Goal: Navigation & Orientation: Find specific page/section

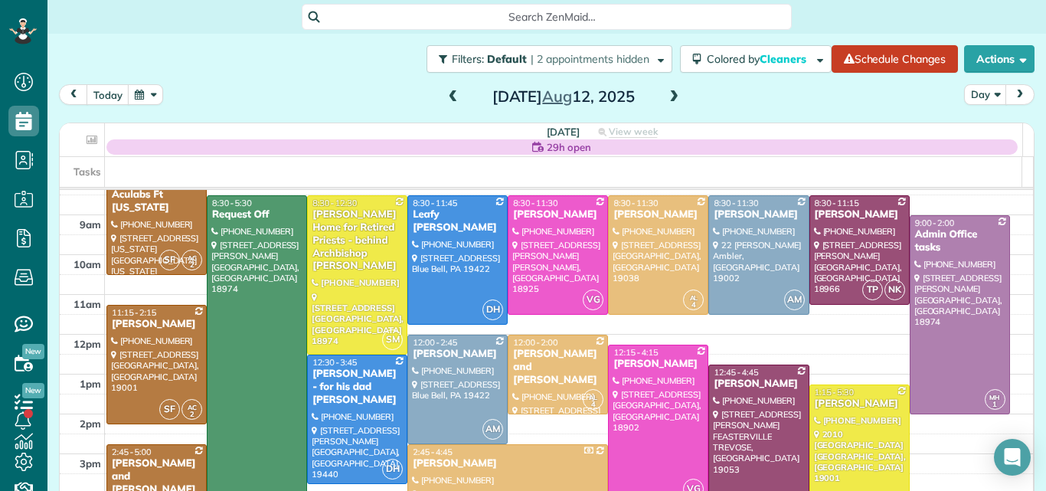
scroll to position [49, 0]
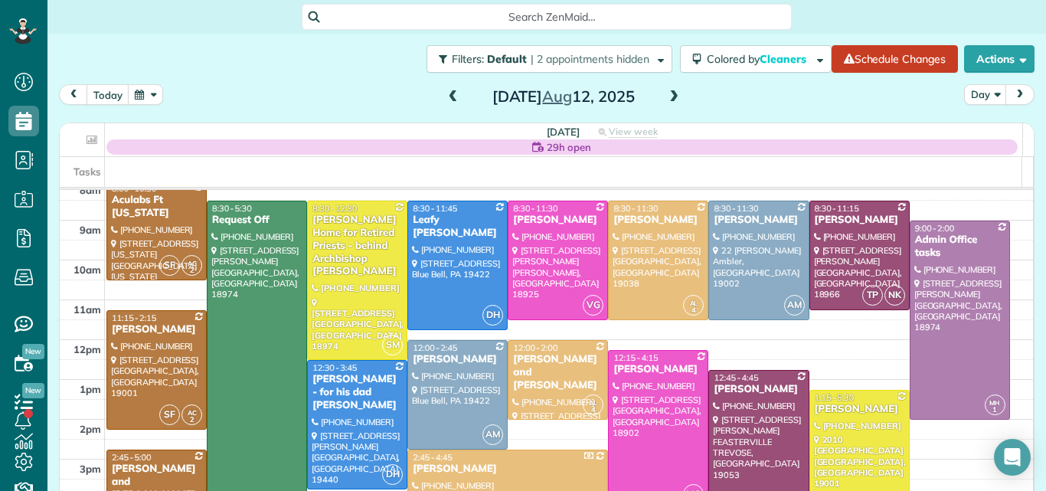
click at [445, 95] on span at bounding box center [453, 97] width 17 height 14
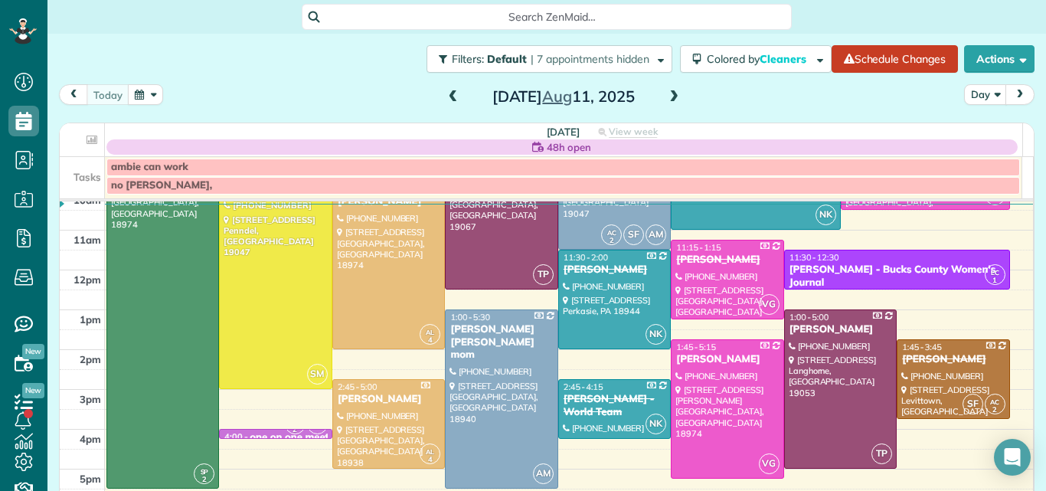
scroll to position [172, 0]
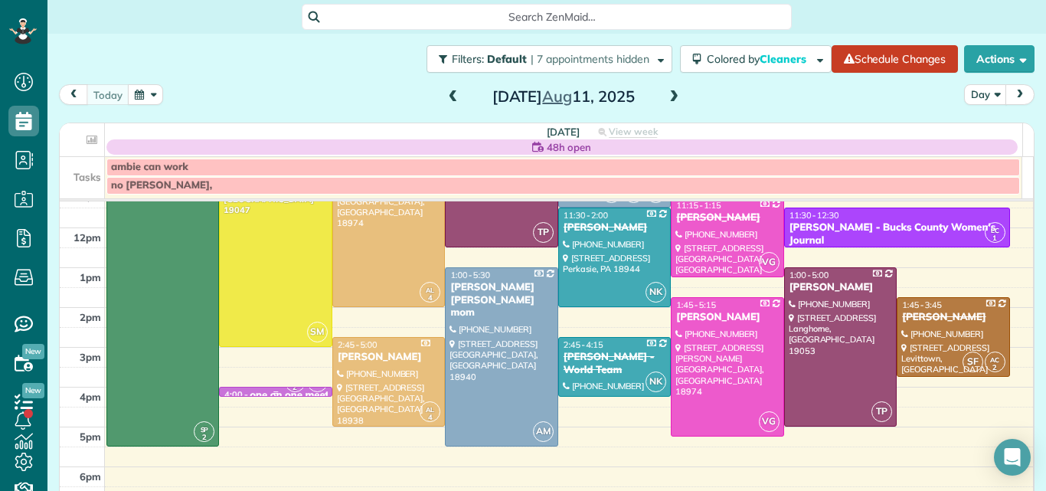
click at [281, 387] on link "AC 2 AF 4:00 - 4:15 one on one meeting - Maid For You (215) 370-7993 1560 Russe…" at bounding box center [275, 392] width 113 height 10
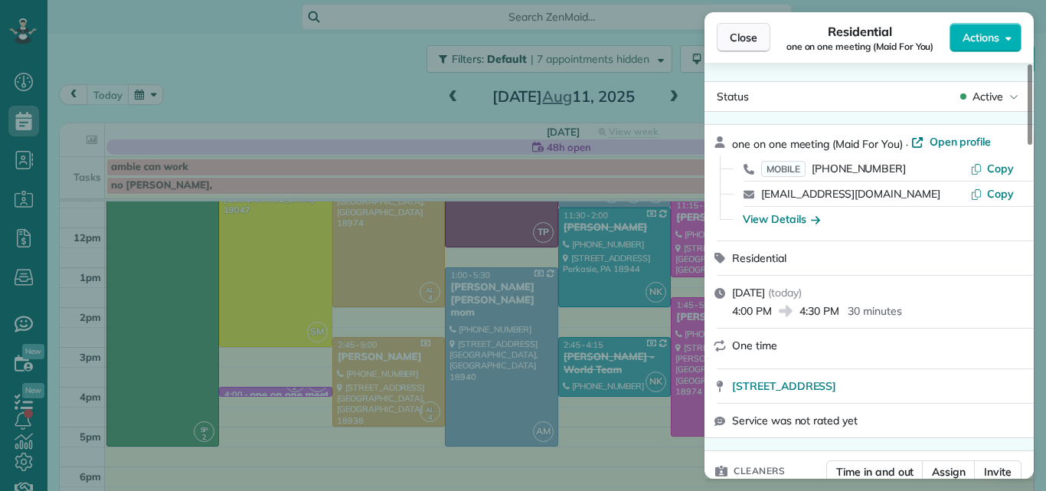
click at [754, 29] on button "Close" at bounding box center [743, 37] width 54 height 29
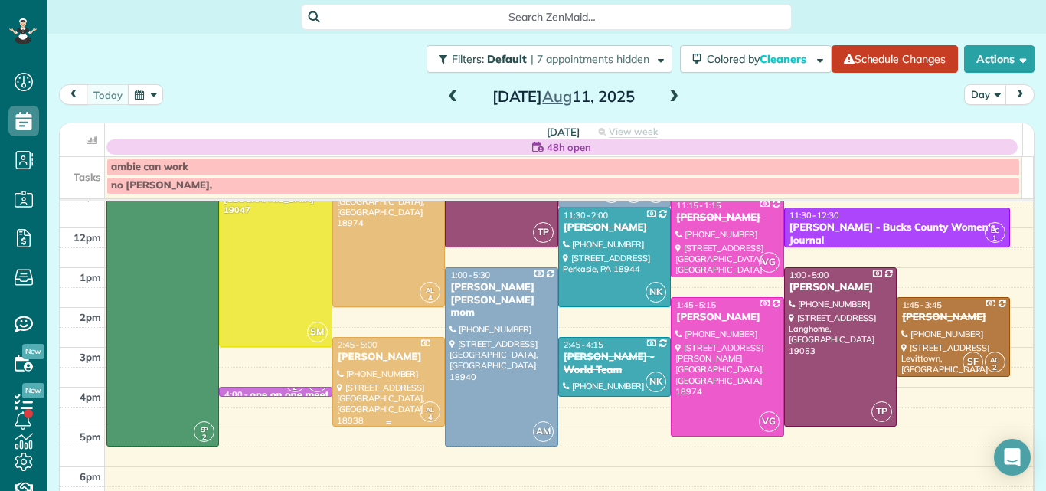
click at [376, 353] on div "Sabira De Piero" at bounding box center [388, 357] width 103 height 13
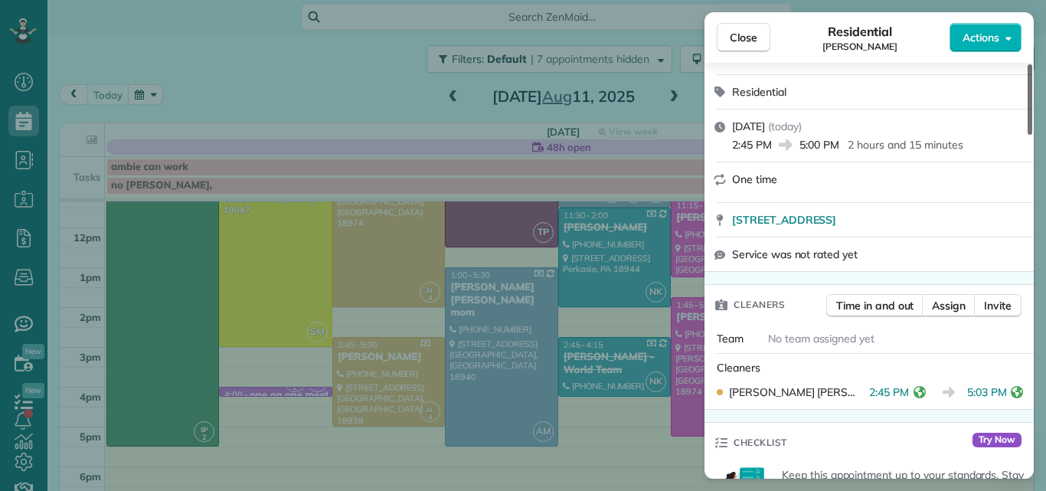
scroll to position [171, 0]
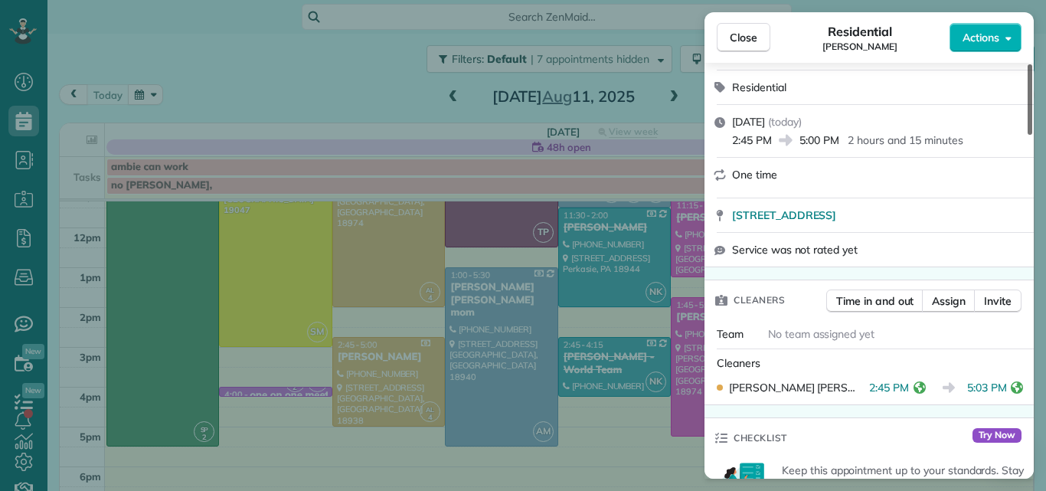
drag, startPoint x: 1029, startPoint y: 77, endPoint x: 1025, endPoint y: 106, distance: 29.3
click at [1027, 106] on div at bounding box center [1029, 99] width 5 height 70
click at [746, 37] on span "Close" at bounding box center [743, 37] width 28 height 15
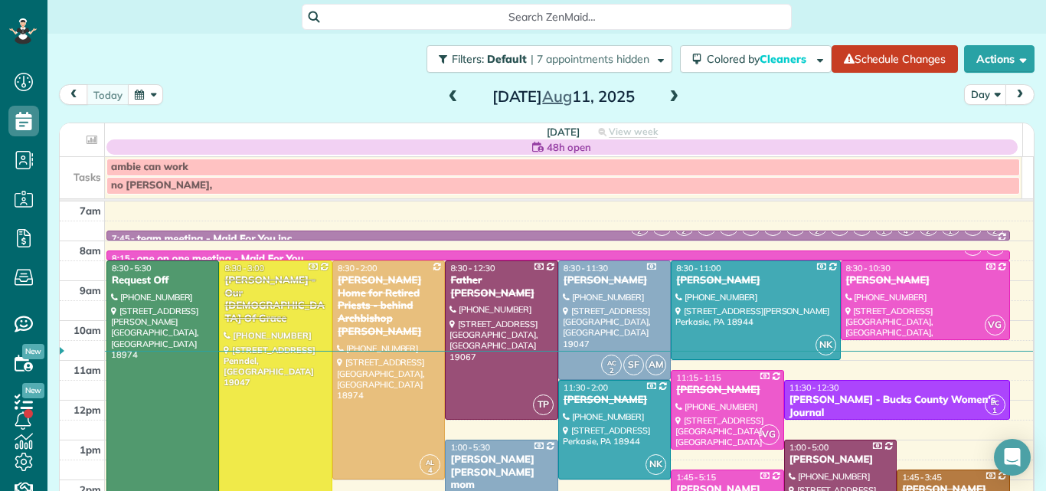
click at [667, 101] on span at bounding box center [673, 97] width 17 height 14
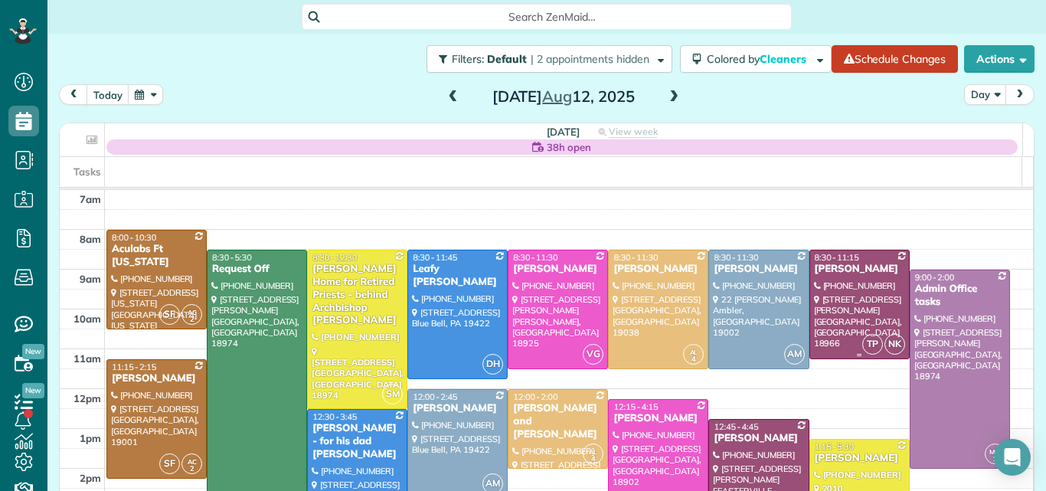
click at [844, 273] on div "Taylor McKenna" at bounding box center [859, 269] width 91 height 13
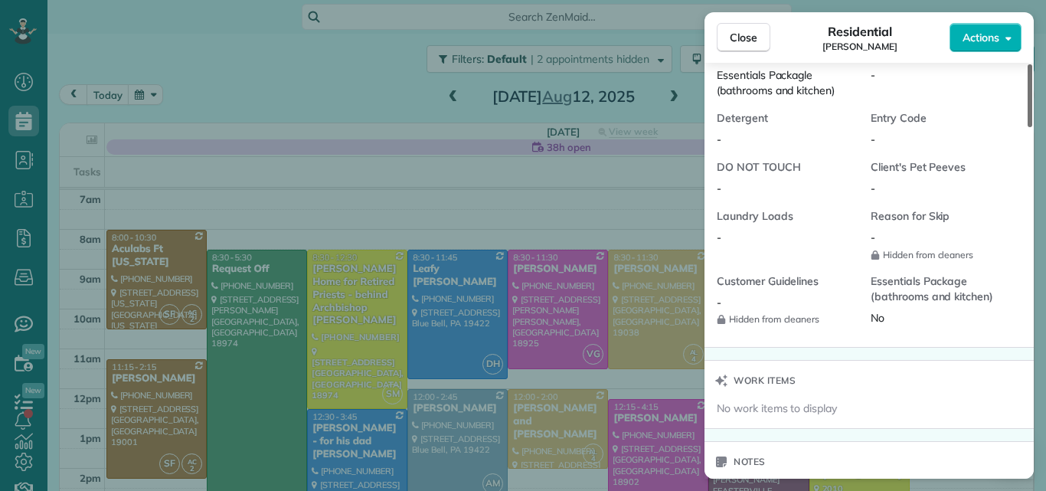
scroll to position [1490, 0]
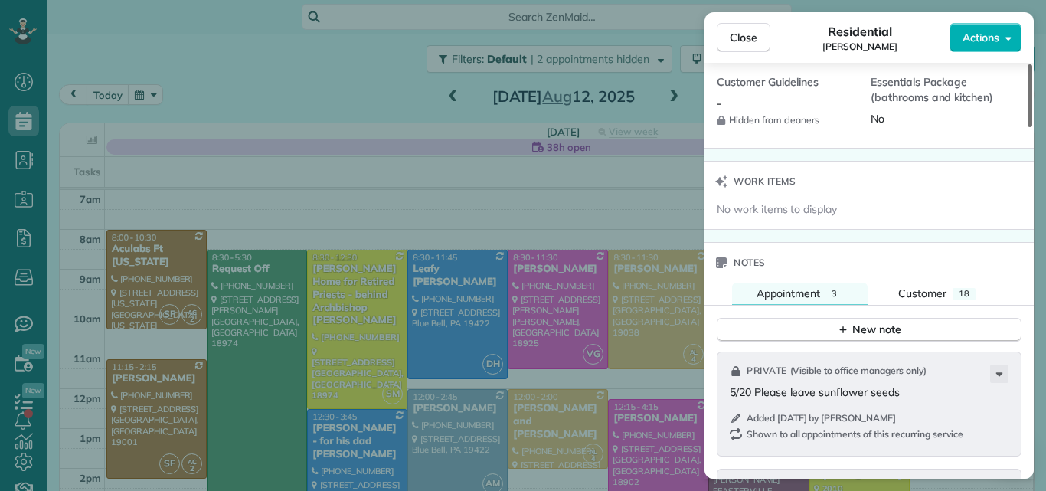
drag, startPoint x: 1028, startPoint y: 106, endPoint x: 976, endPoint y: 329, distance: 229.5
click at [1027, 127] on div at bounding box center [1029, 95] width 5 height 63
click at [895, 321] on div "New note" at bounding box center [869, 329] width 64 height 16
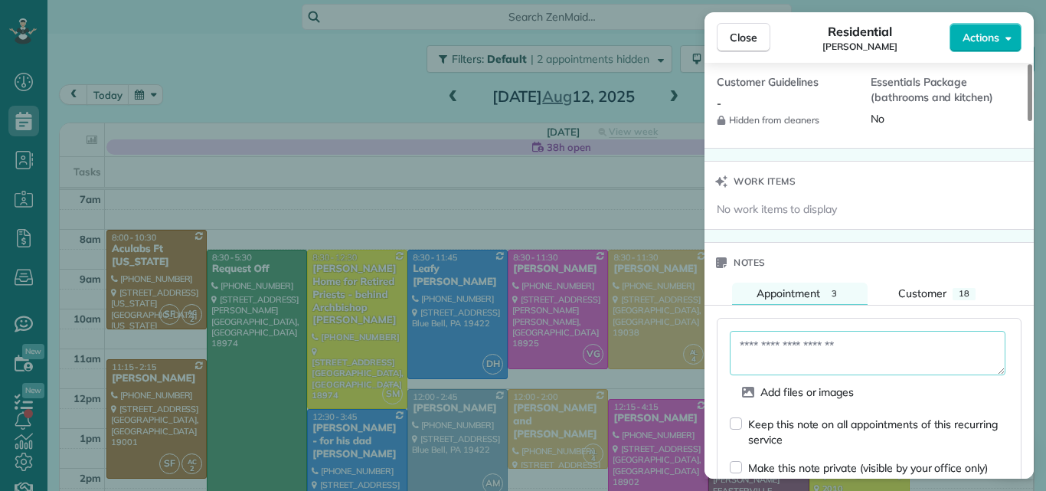
click at [805, 331] on textarea at bounding box center [867, 353] width 276 height 44
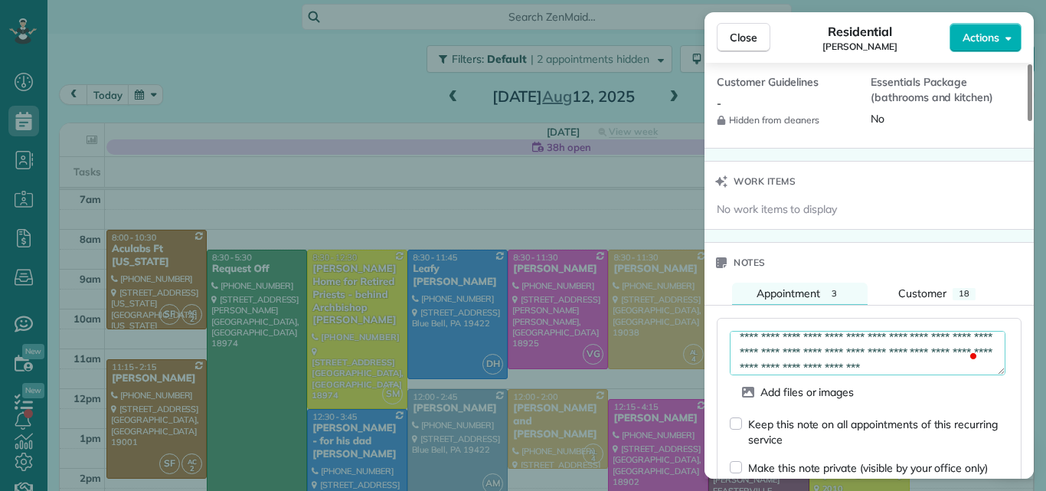
scroll to position [24, 0]
click at [925, 353] on textarea "**********" at bounding box center [867, 353] width 276 height 44
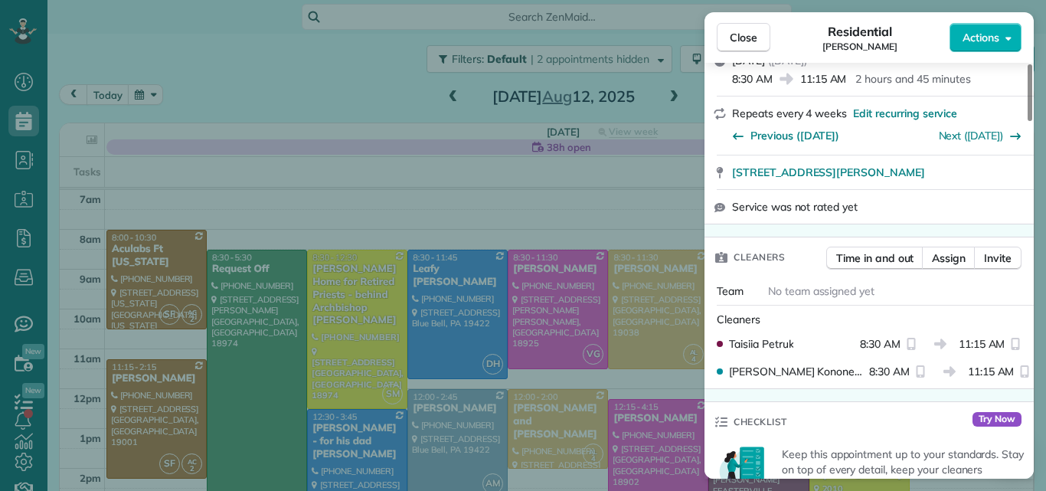
scroll to position [242, 0]
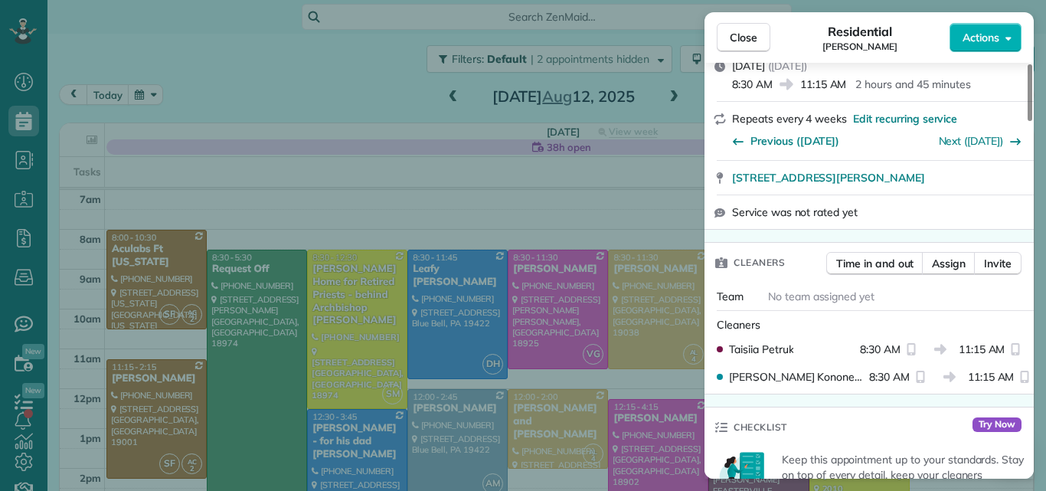
drag, startPoint x: 1029, startPoint y: 272, endPoint x: 1045, endPoint y: 102, distance: 171.4
click at [1032, 102] on div at bounding box center [1029, 92] width 5 height 57
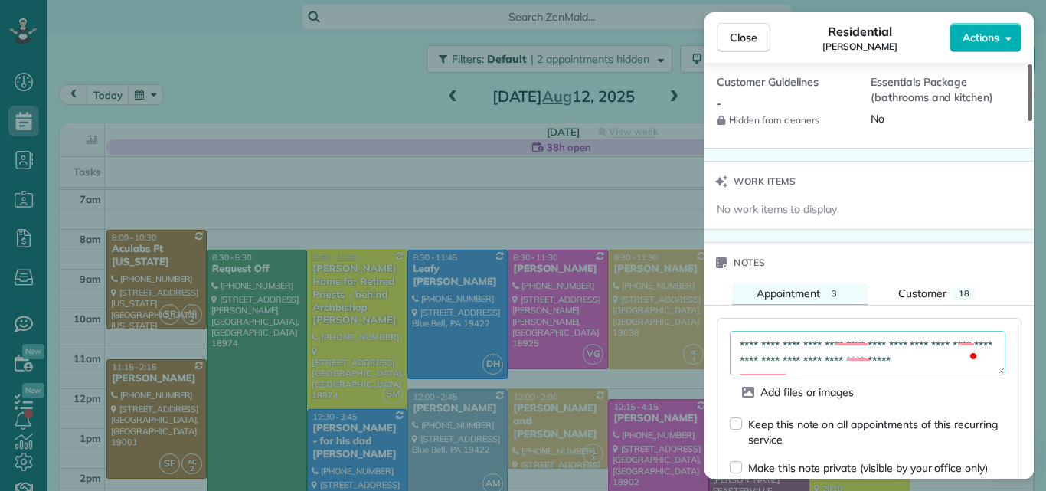
scroll to position [1507, 0]
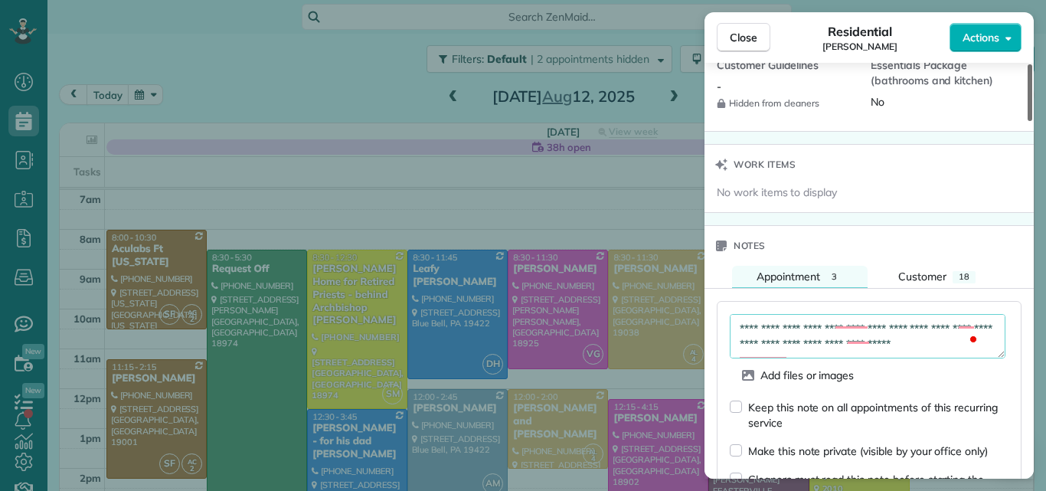
drag, startPoint x: 1030, startPoint y: 117, endPoint x: 1000, endPoint y: 290, distance: 175.5
click at [1027, 121] on div at bounding box center [1029, 92] width 5 height 57
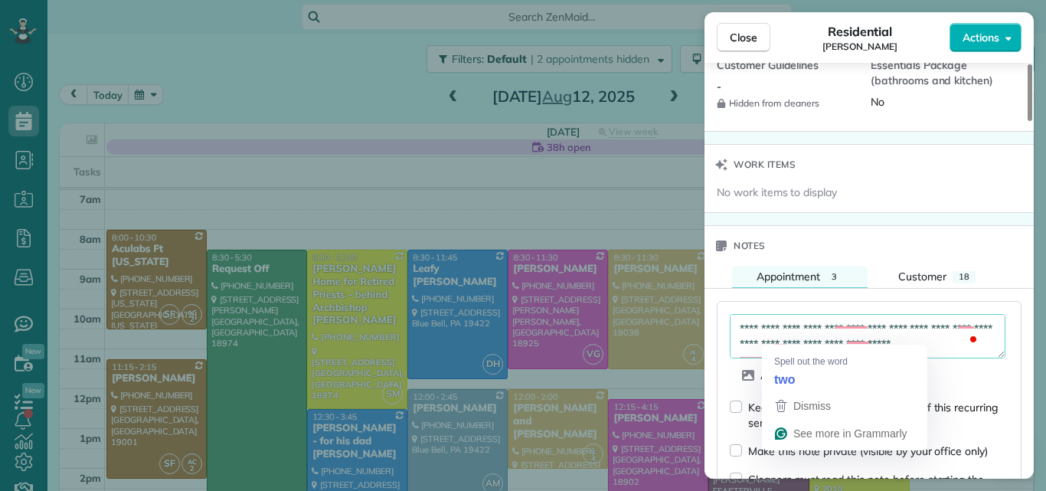
click at [784, 334] on textarea "**********" at bounding box center [867, 336] width 276 height 44
click at [854, 337] on textarea "**********" at bounding box center [867, 336] width 276 height 44
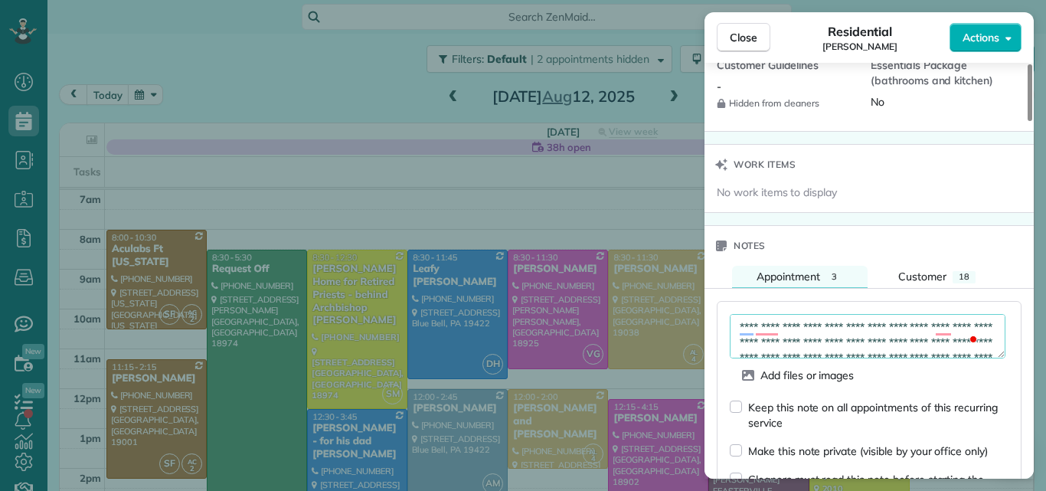
scroll to position [0, 0]
click at [911, 329] on textarea "**********" at bounding box center [867, 336] width 276 height 44
click at [958, 328] on textarea "**********" at bounding box center [867, 336] width 276 height 44
type textarea "**********"
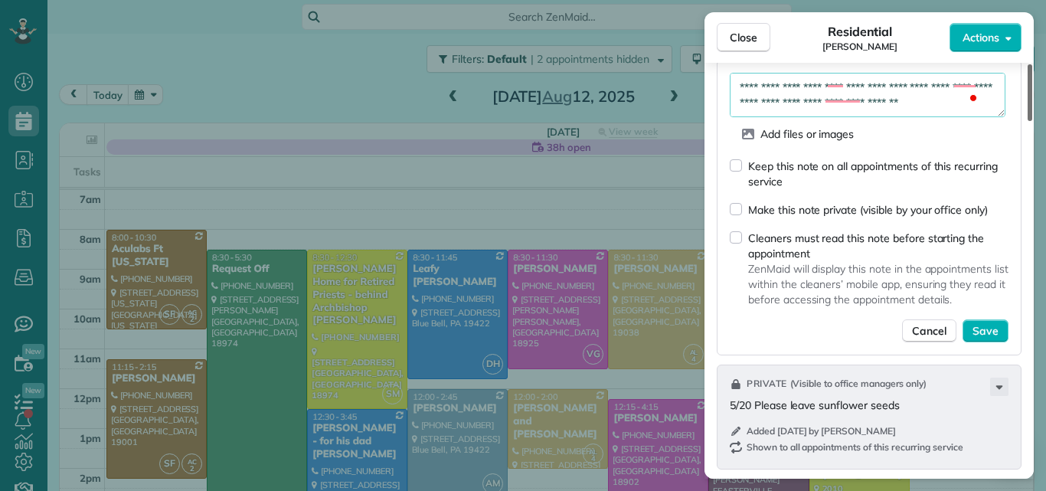
drag, startPoint x: 1030, startPoint y: 279, endPoint x: 1022, endPoint y: 312, distance: 33.8
click at [1027, 121] on div at bounding box center [1029, 92] width 5 height 57
click at [983, 323] on span "Save" at bounding box center [985, 330] width 26 height 15
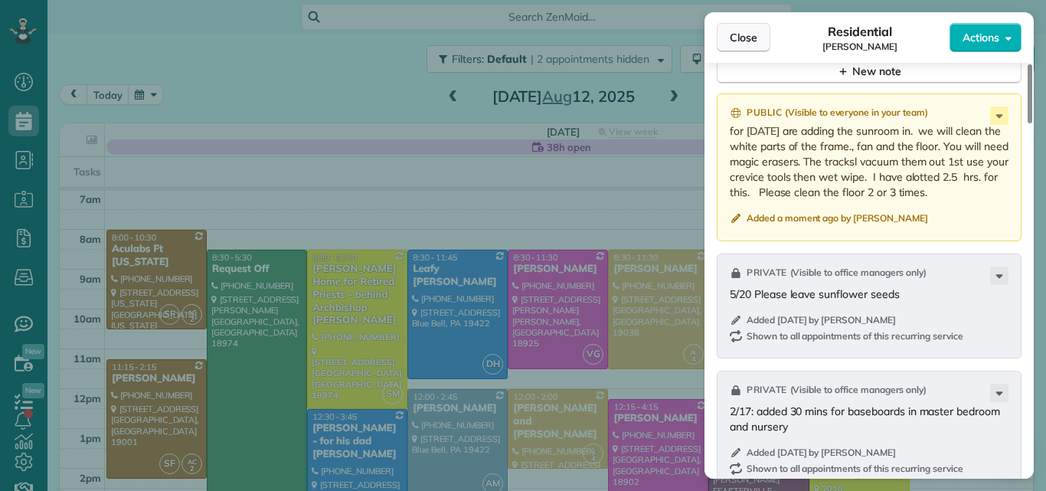
click at [748, 29] on button "Close" at bounding box center [743, 37] width 54 height 29
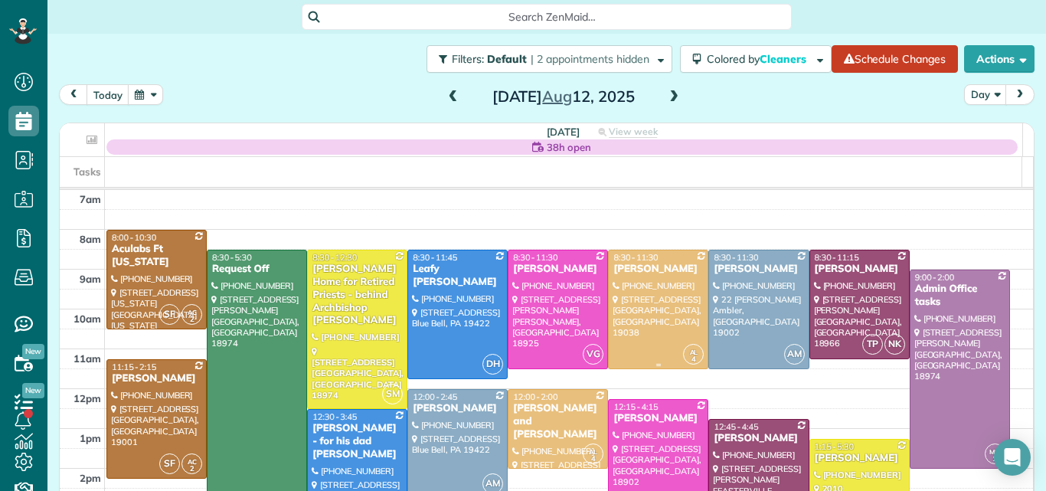
click at [647, 285] on div at bounding box center [658, 309] width 99 height 118
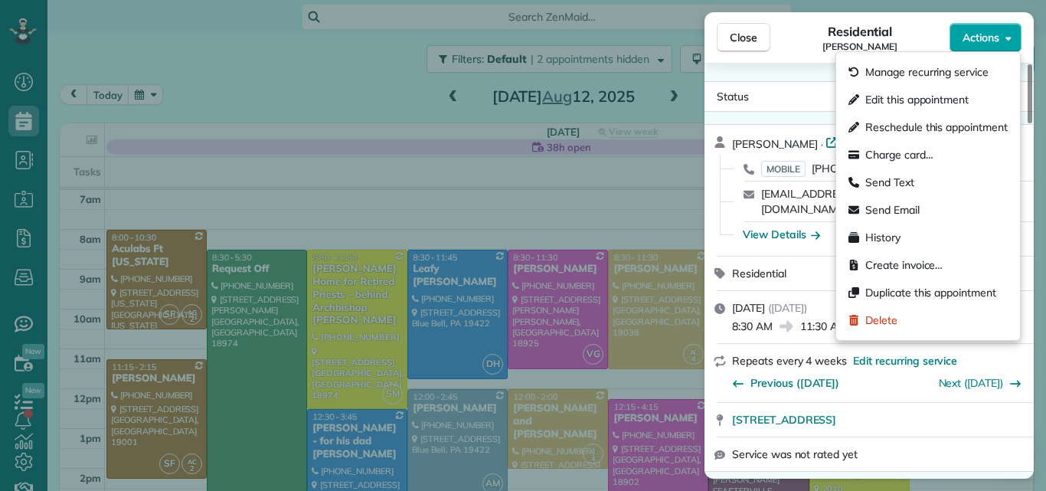
click at [999, 26] on button "Actions" at bounding box center [985, 37] width 72 height 29
click at [931, 96] on span "Edit this appointment" at bounding box center [916, 99] width 103 height 15
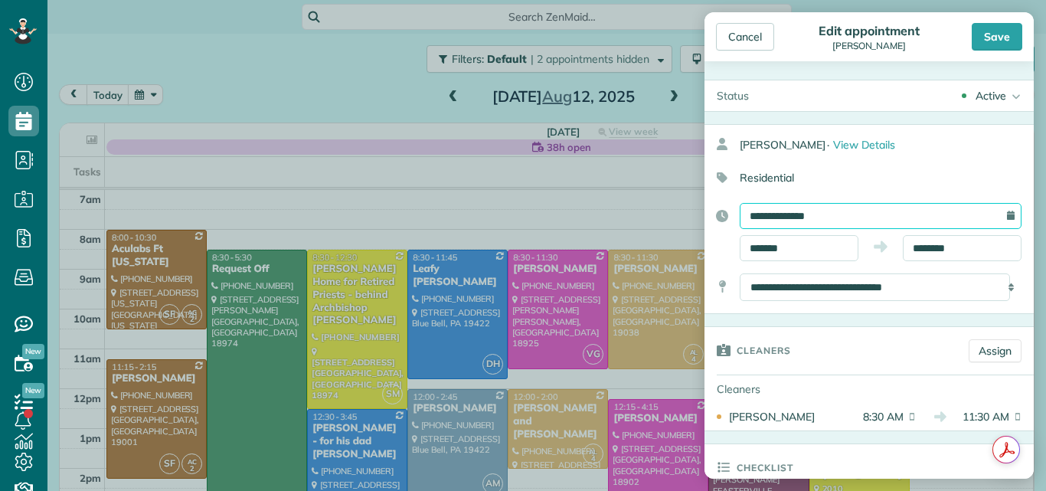
click at [811, 207] on input "**********" at bounding box center [880, 216] width 282 height 26
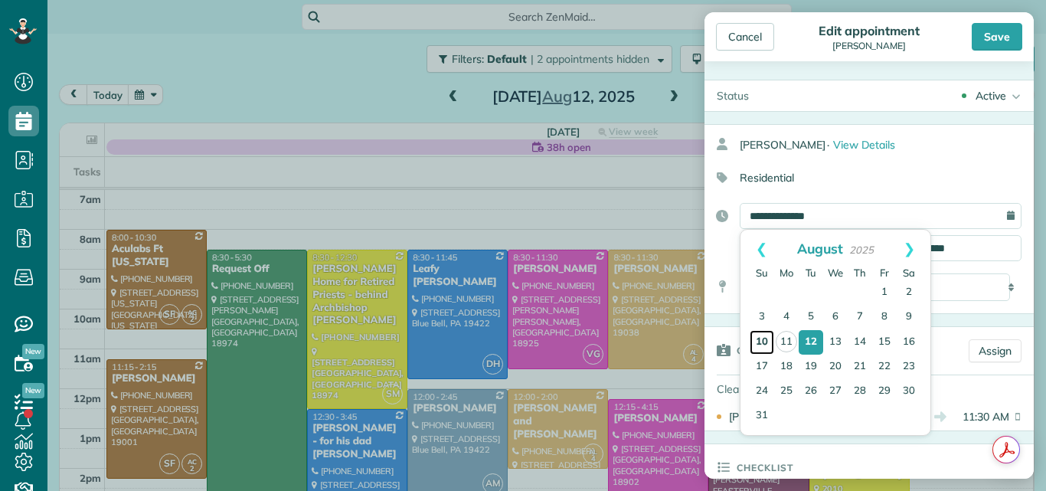
click at [759, 341] on link "10" at bounding box center [761, 342] width 24 height 24
type input "**********"
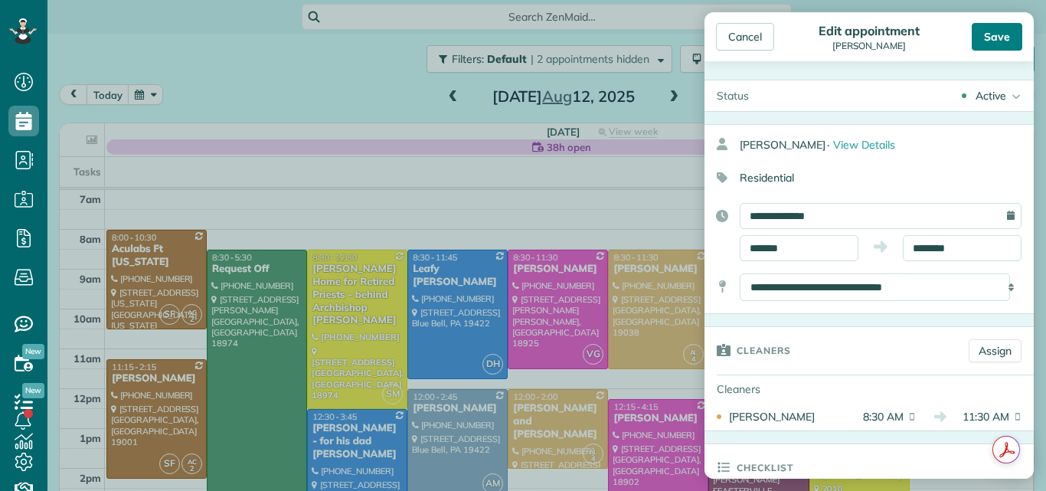
click at [998, 31] on div "Save" at bounding box center [996, 37] width 51 height 28
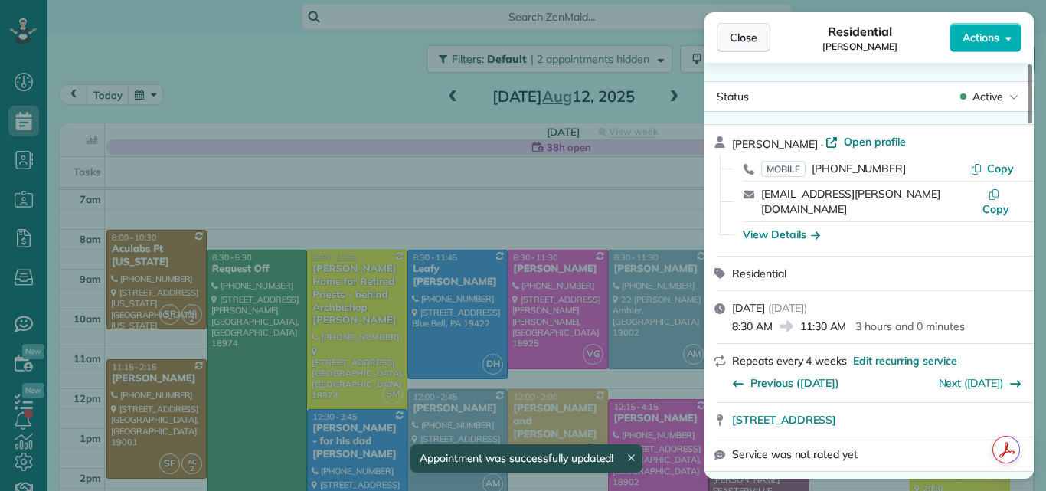
click at [751, 38] on span "Close" at bounding box center [743, 37] width 28 height 15
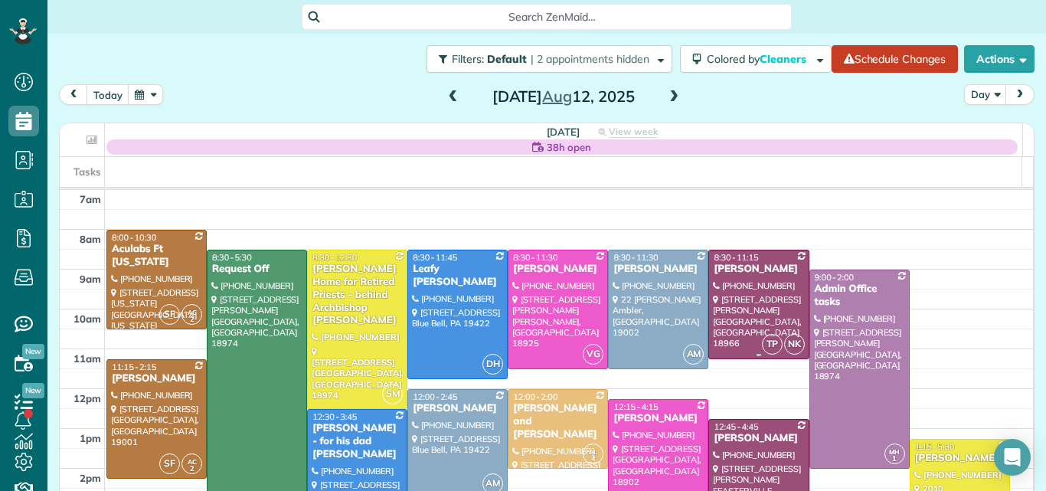
click at [736, 282] on div at bounding box center [758, 304] width 99 height 108
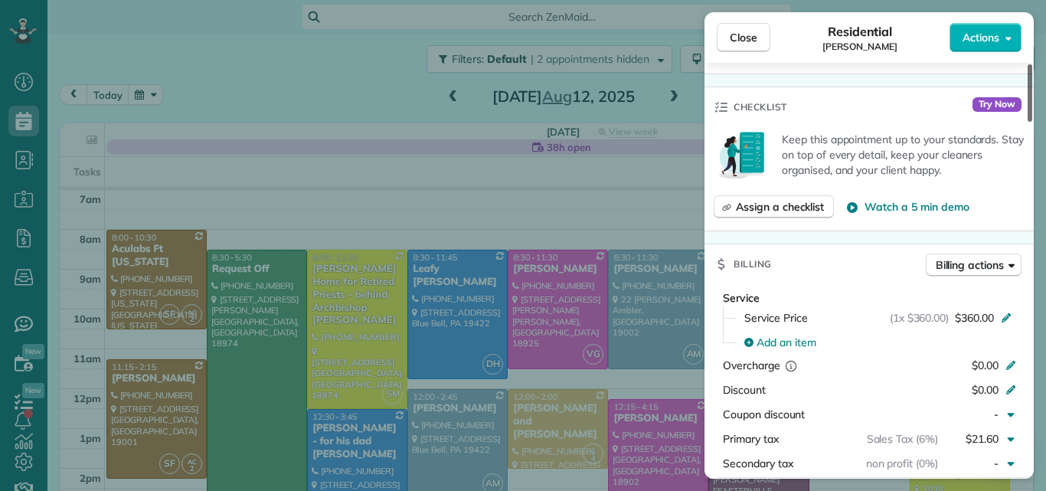
scroll to position [579, 0]
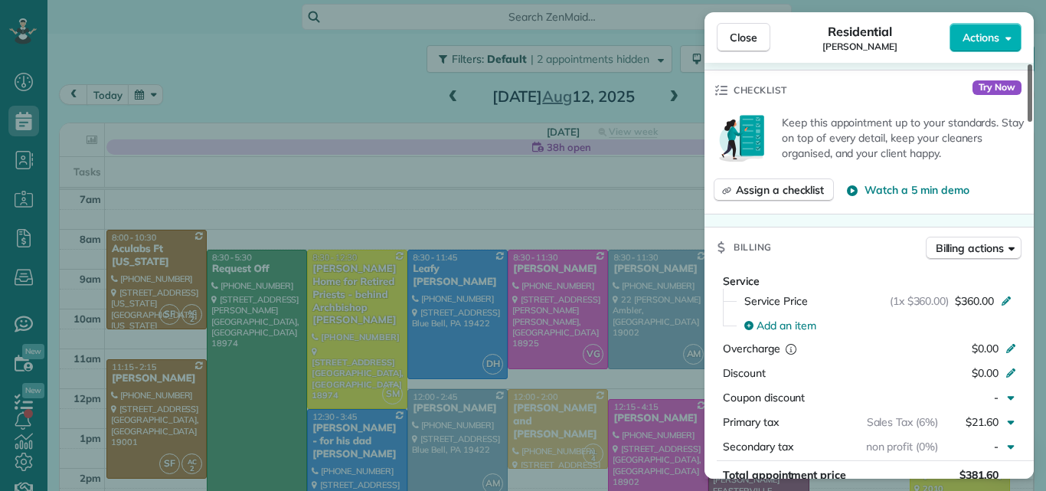
drag, startPoint x: 1029, startPoint y: 85, endPoint x: 1020, endPoint y: 165, distance: 80.1
click at [1027, 122] on div at bounding box center [1029, 92] width 5 height 57
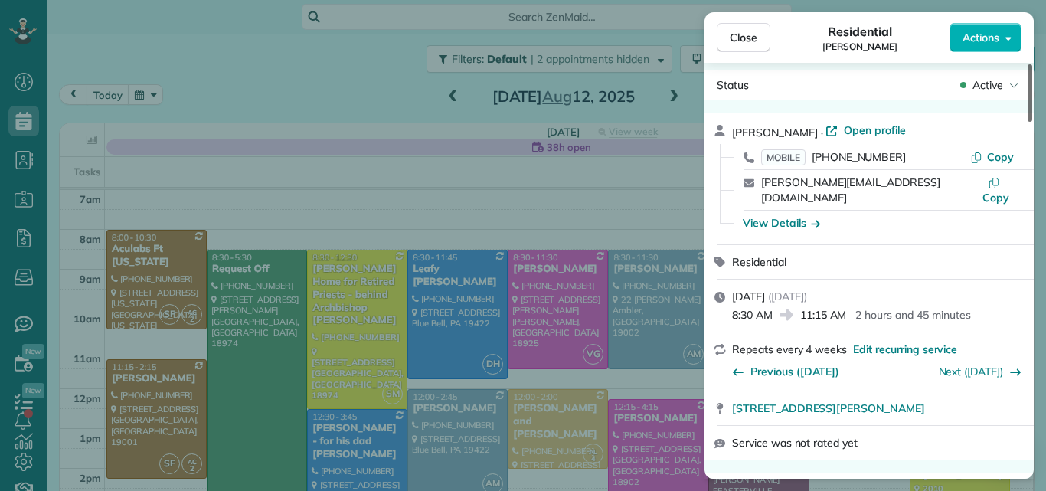
scroll to position [0, 0]
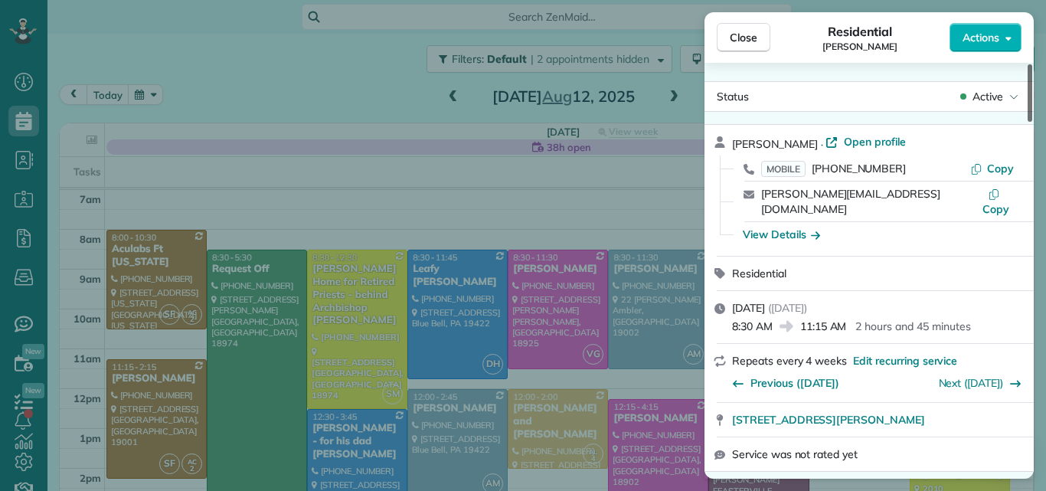
drag, startPoint x: 1028, startPoint y: 155, endPoint x: 1044, endPoint y: 70, distance: 87.2
click at [1032, 70] on div at bounding box center [1029, 92] width 5 height 57
click at [739, 31] on span "Close" at bounding box center [743, 37] width 28 height 15
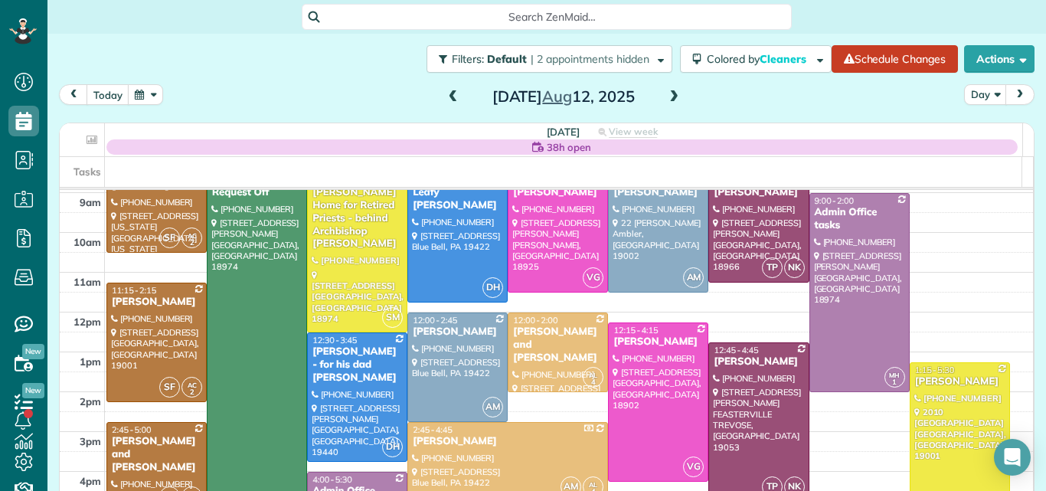
scroll to position [46, 0]
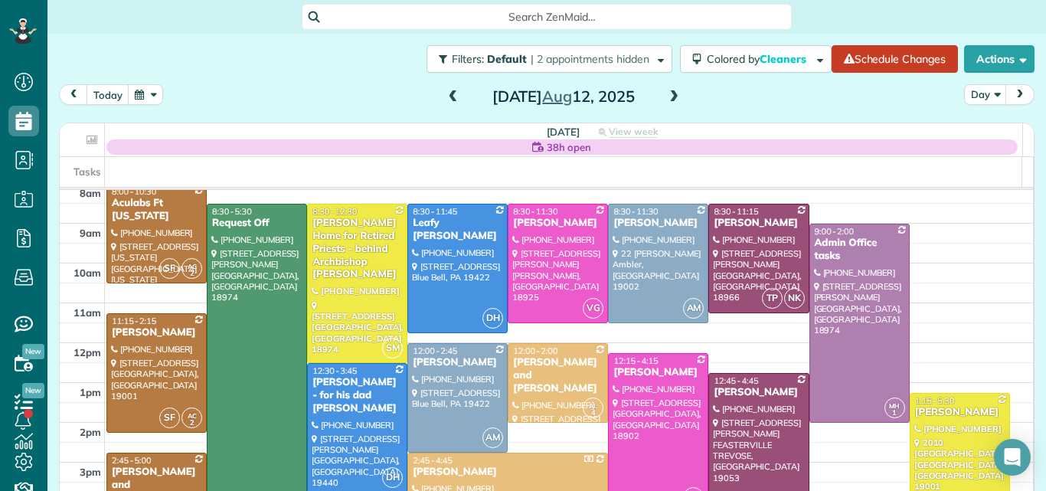
click at [668, 100] on span at bounding box center [673, 97] width 17 height 14
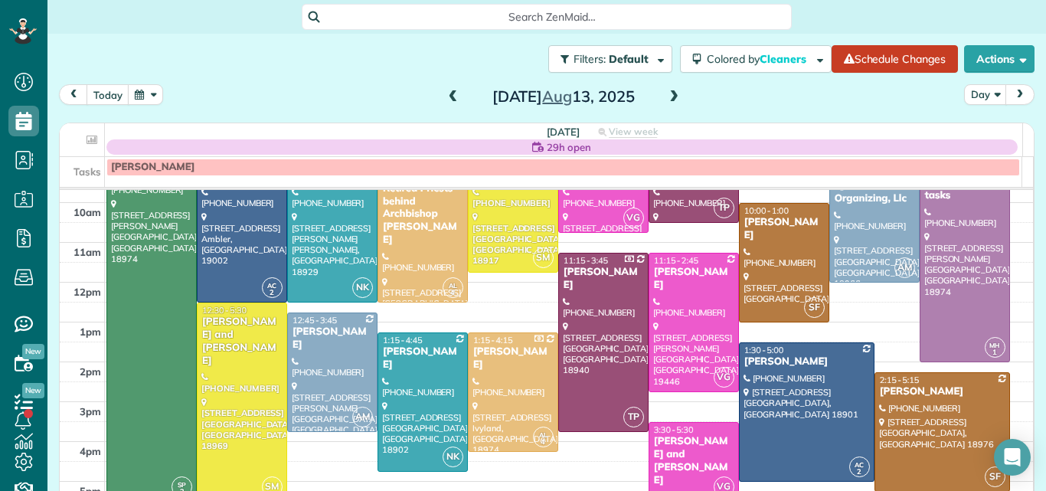
scroll to position [142, 0]
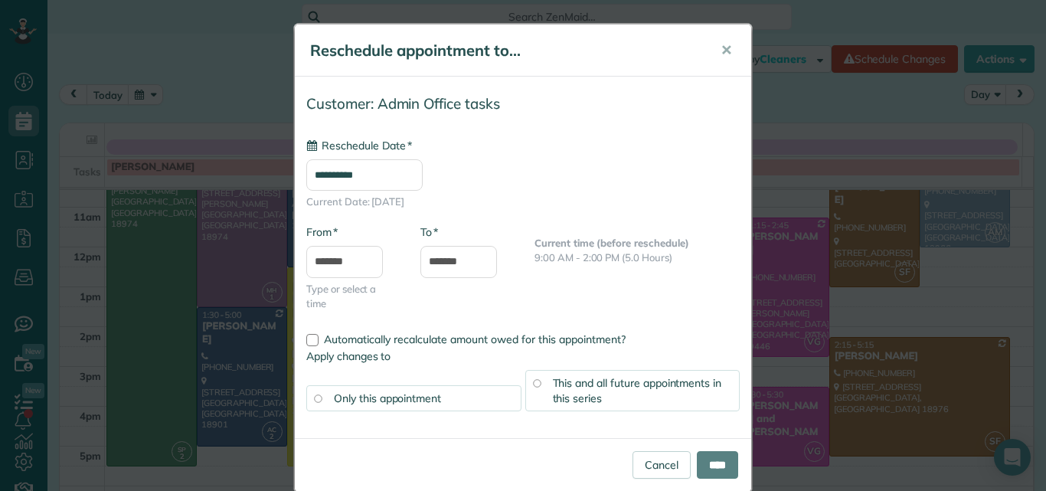
type input "**********"
click at [720, 50] on span "✕" at bounding box center [725, 50] width 11 height 18
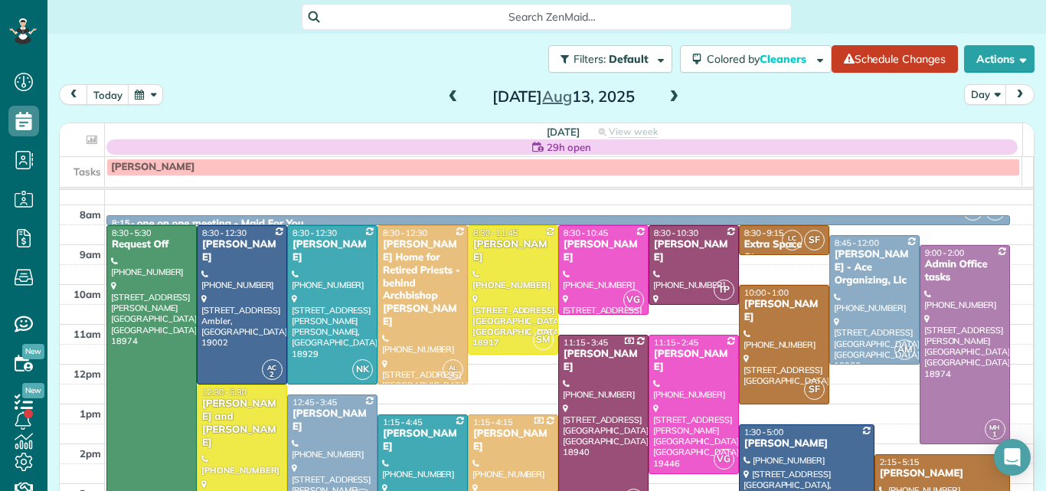
scroll to position [23, 0]
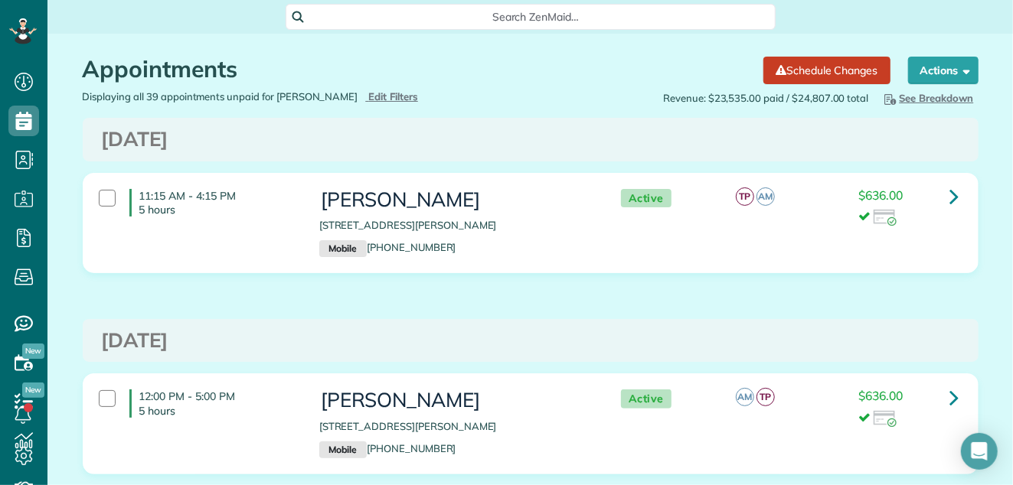
scroll to position [485, 47]
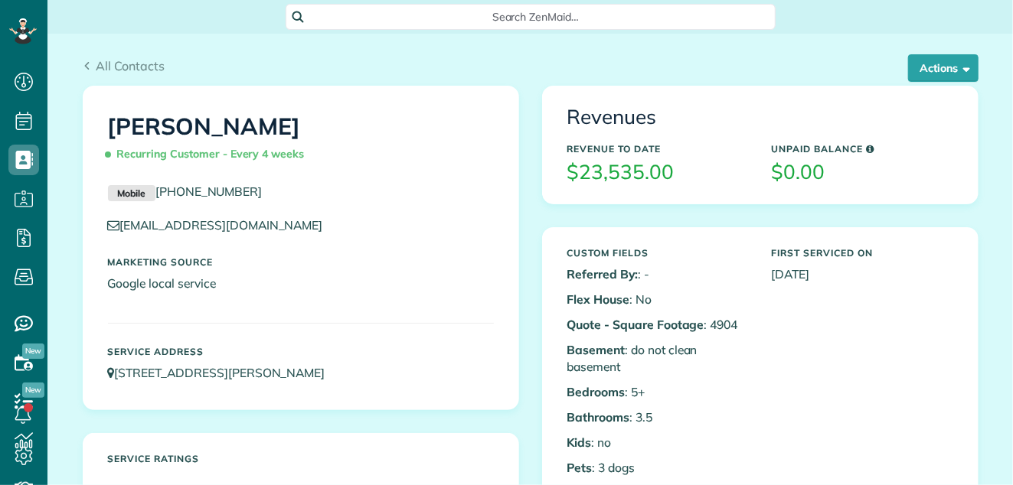
scroll to position [6, 6]
click at [134, 66] on span "All Contacts" at bounding box center [130, 65] width 69 height 15
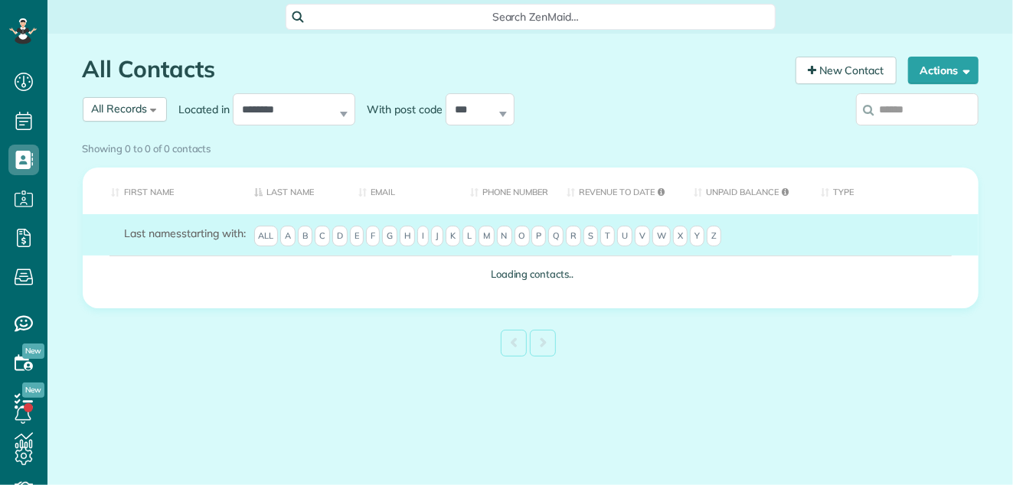
scroll to position [6, 6]
click at [883, 135] on div "Showing 0 to 0 of 0 contacts" at bounding box center [530, 148] width 919 height 27
click at [896, 135] on div "Showing 0 to 0 of 0 contacts" at bounding box center [531, 145] width 896 height 21
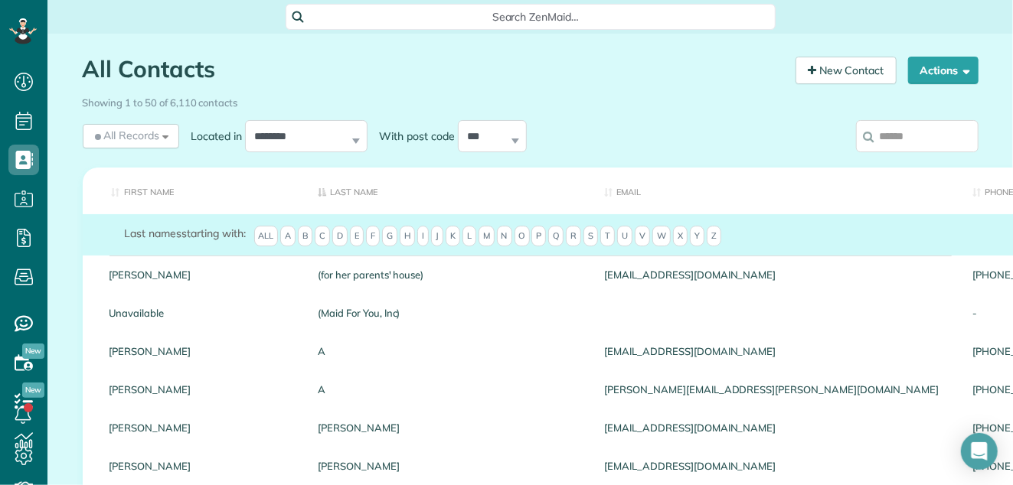
click at [903, 139] on input "search" at bounding box center [917, 136] width 122 height 32
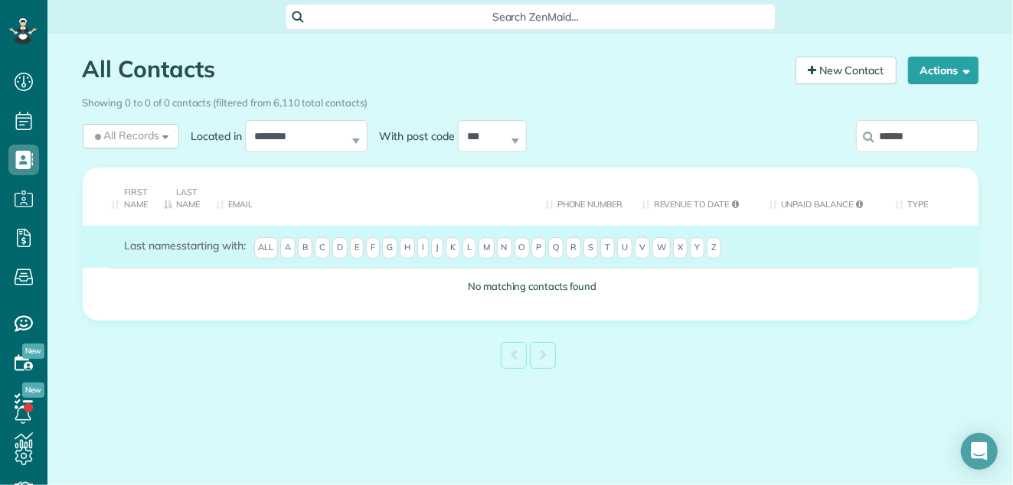
click at [897, 136] on input "******" at bounding box center [917, 136] width 122 height 32
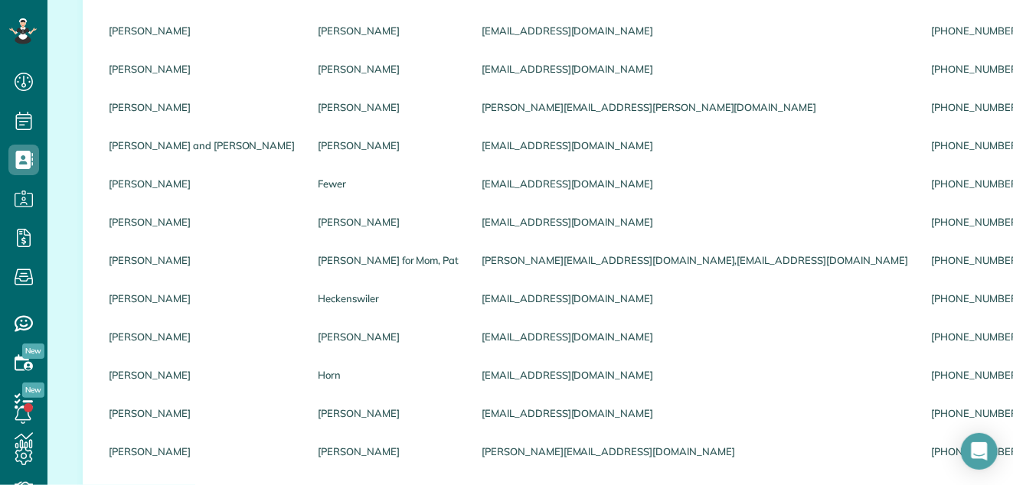
scroll to position [443, 0]
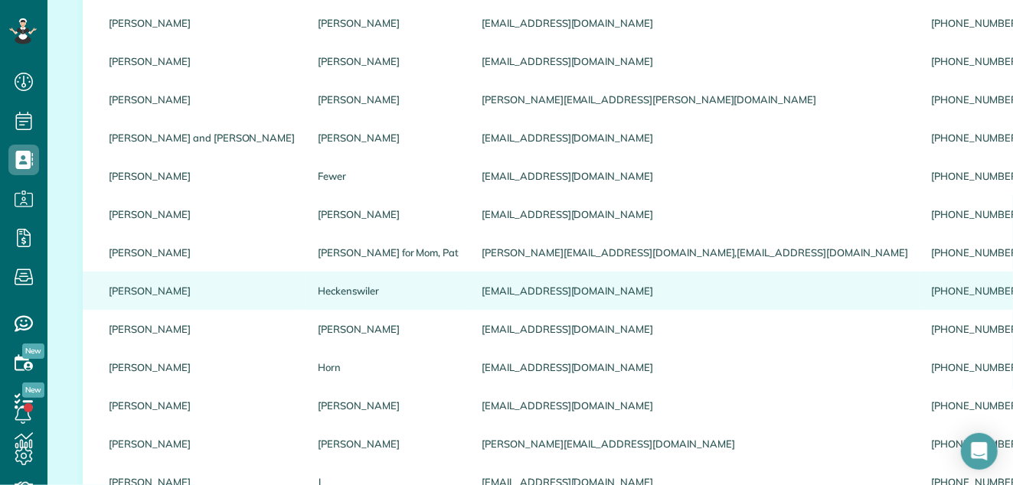
type input "*******"
click at [124, 291] on link "Michael" at bounding box center [202, 291] width 186 height 11
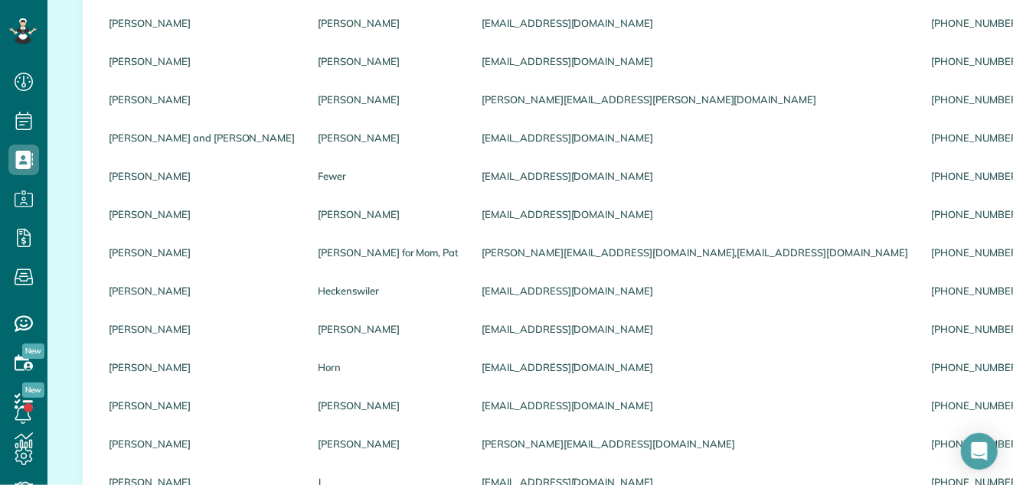
scroll to position [0, 0]
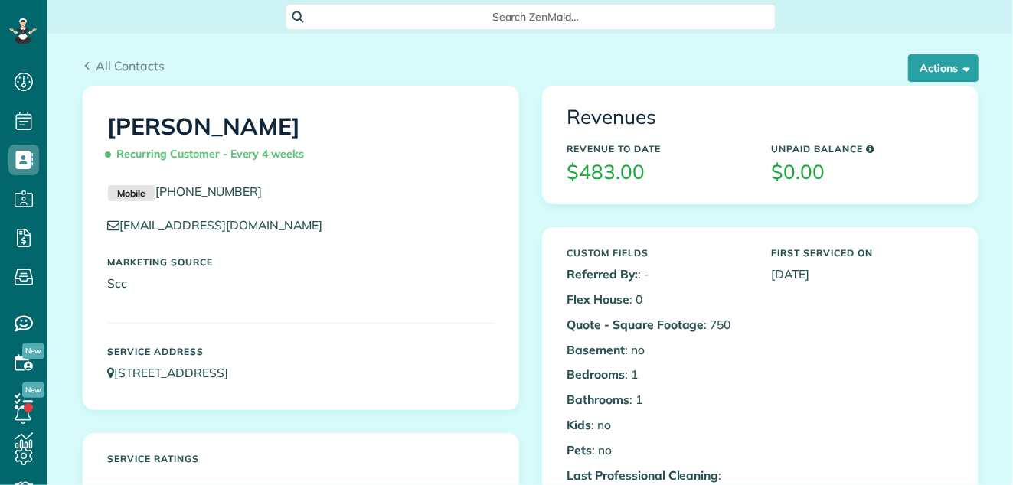
scroll to position [6, 6]
